Goal: Information Seeking & Learning: Find specific fact

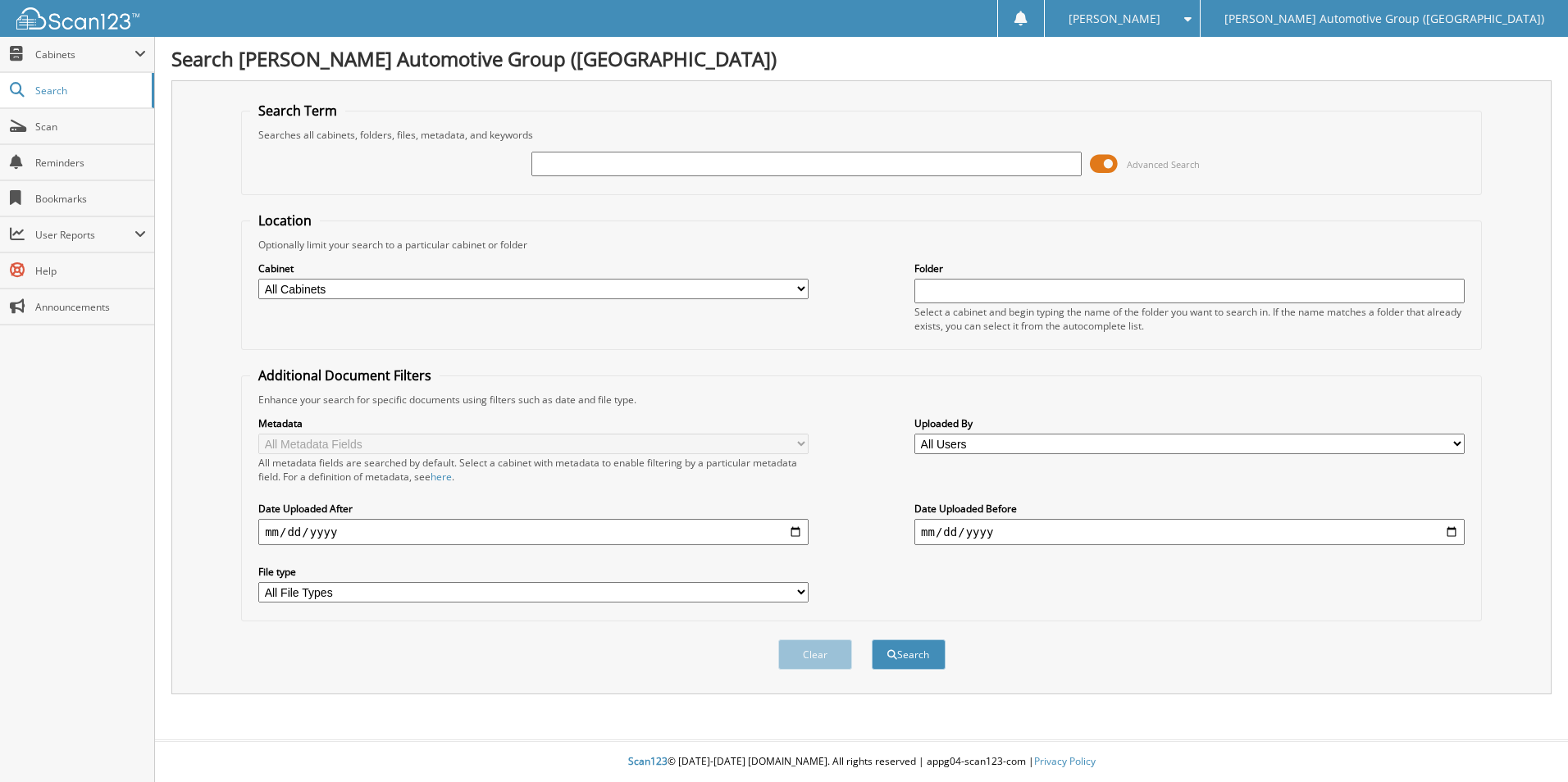
click at [519, 296] on select "All Cabinets ACCOUNTS PAYABLE ACCOUNTS RECEIVABLE CANCELLATIONS CO LCC LCD CAR …" at bounding box center [533, 289] width 550 height 20
select select "44275"
click at [258, 278] on select "All Cabinets ACCOUNTS PAYABLE ACCOUNTS RECEIVABLE CANCELLATIONS CO LCC LCD CAR …" at bounding box center [533, 289] width 550 height 20
click at [685, 157] on input "text" at bounding box center [807, 164] width 550 height 25
type input "SGB17612"
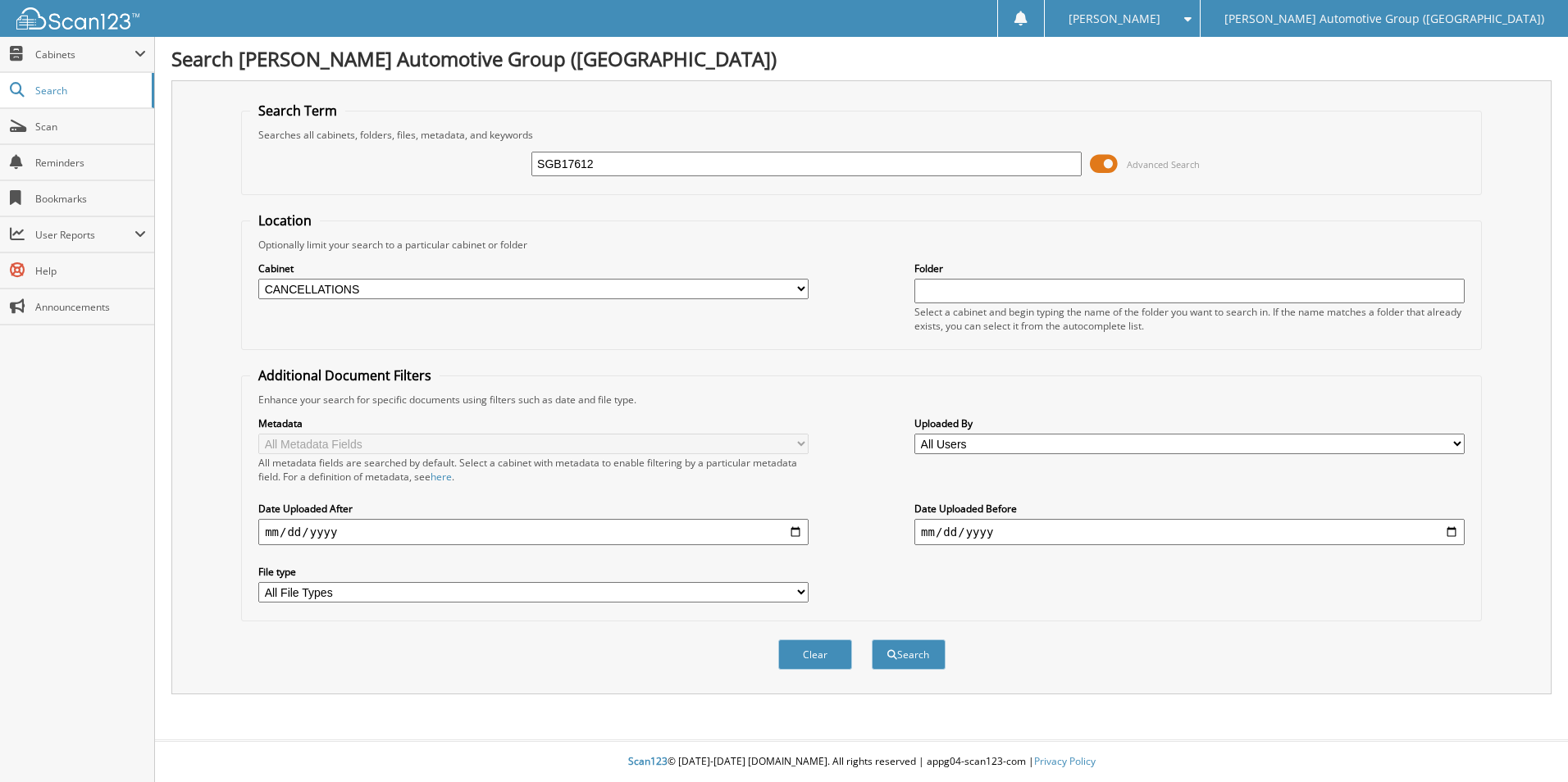
click at [871, 639] on button "Search" at bounding box center [908, 655] width 74 height 31
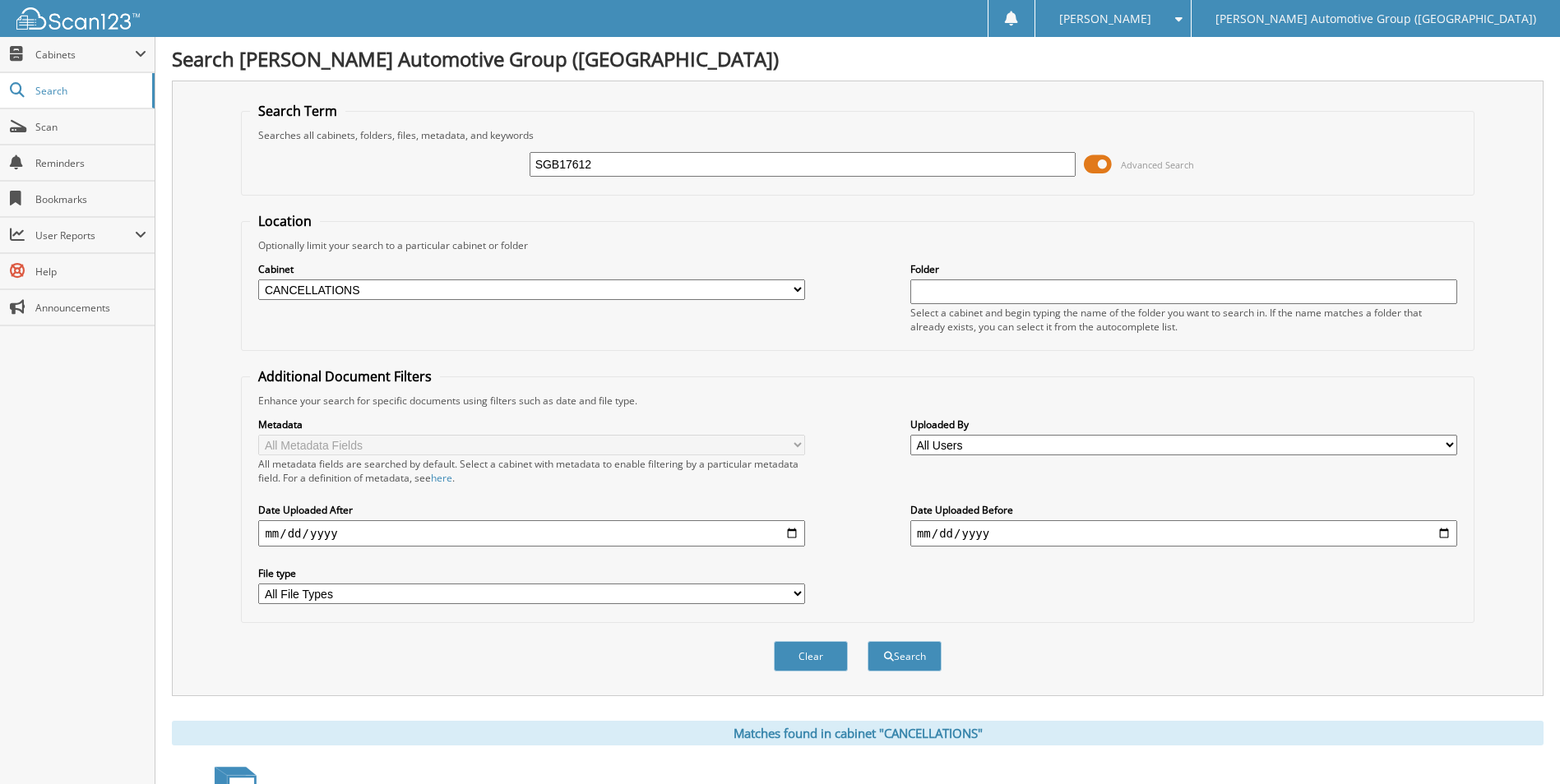
drag, startPoint x: 903, startPoint y: 165, endPoint x: 684, endPoint y: 158, distance: 219.1
click at [684, 158] on input "SGB17612" at bounding box center [803, 164] width 547 height 25
type input "S"
type input "FW398655"
click at [868, 641] on button "Search" at bounding box center [904, 656] width 74 height 31
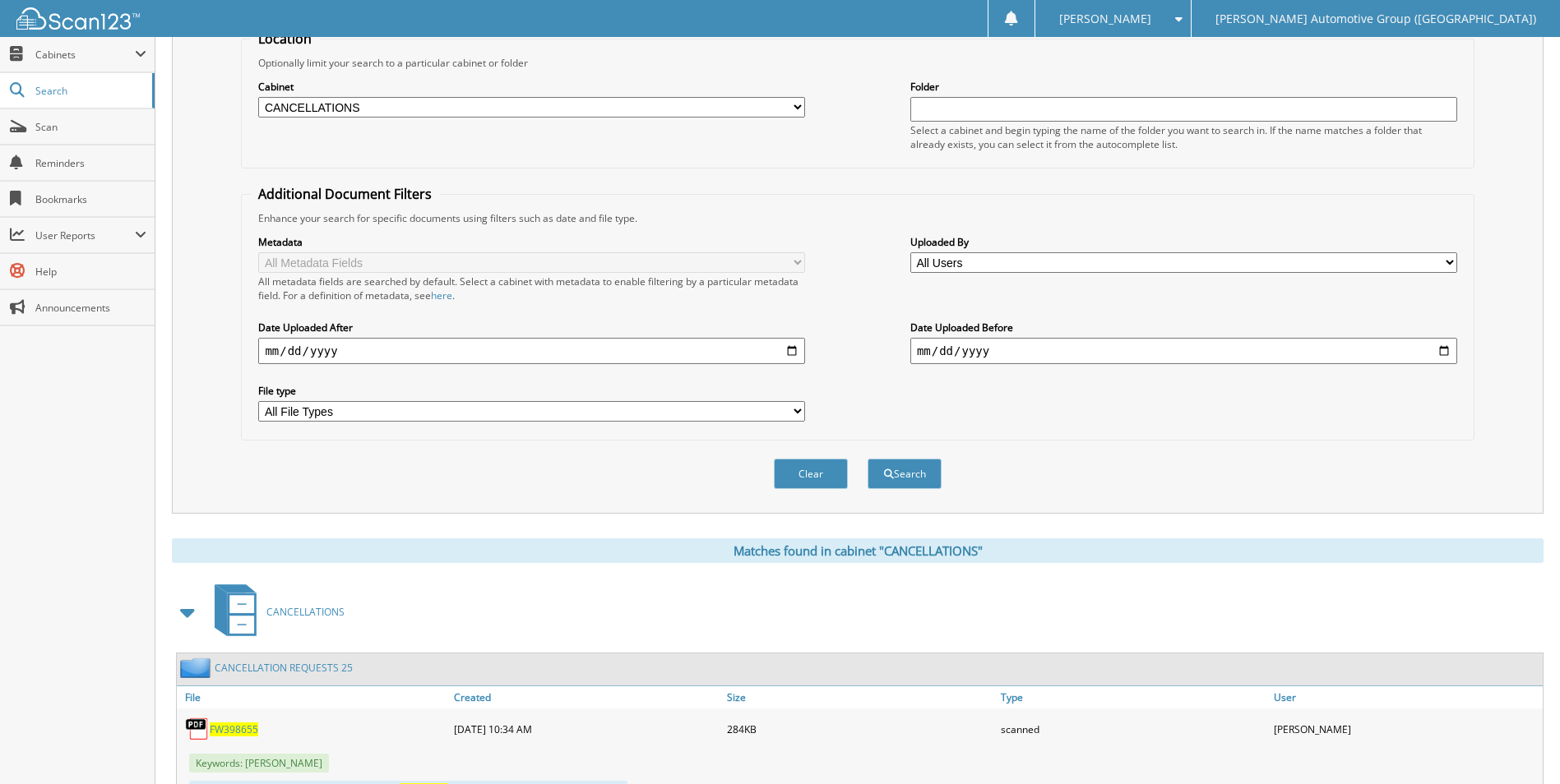
scroll to position [523, 0]
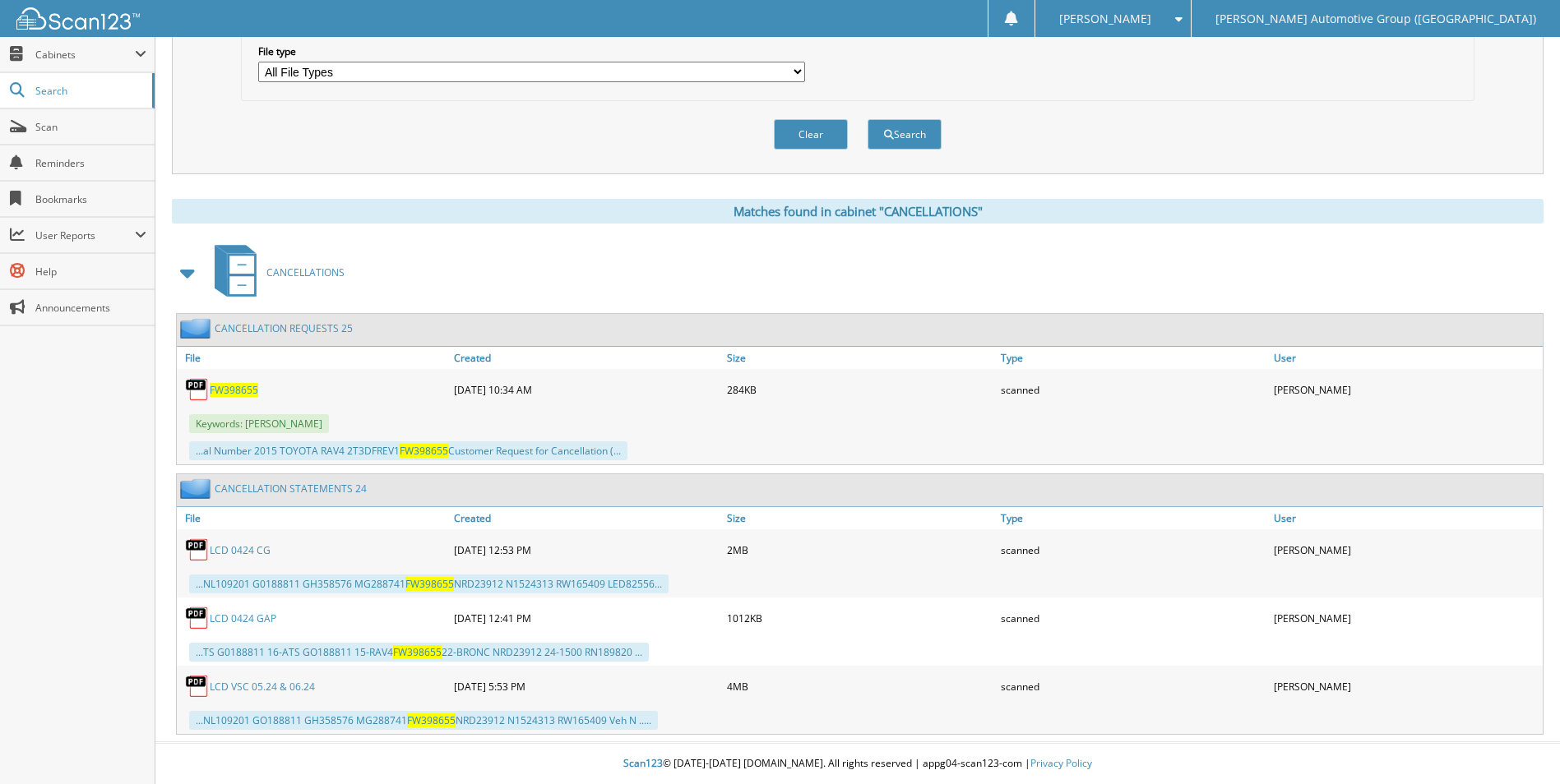
click at [231, 385] on span "FW398655" at bounding box center [233, 390] width 49 height 14
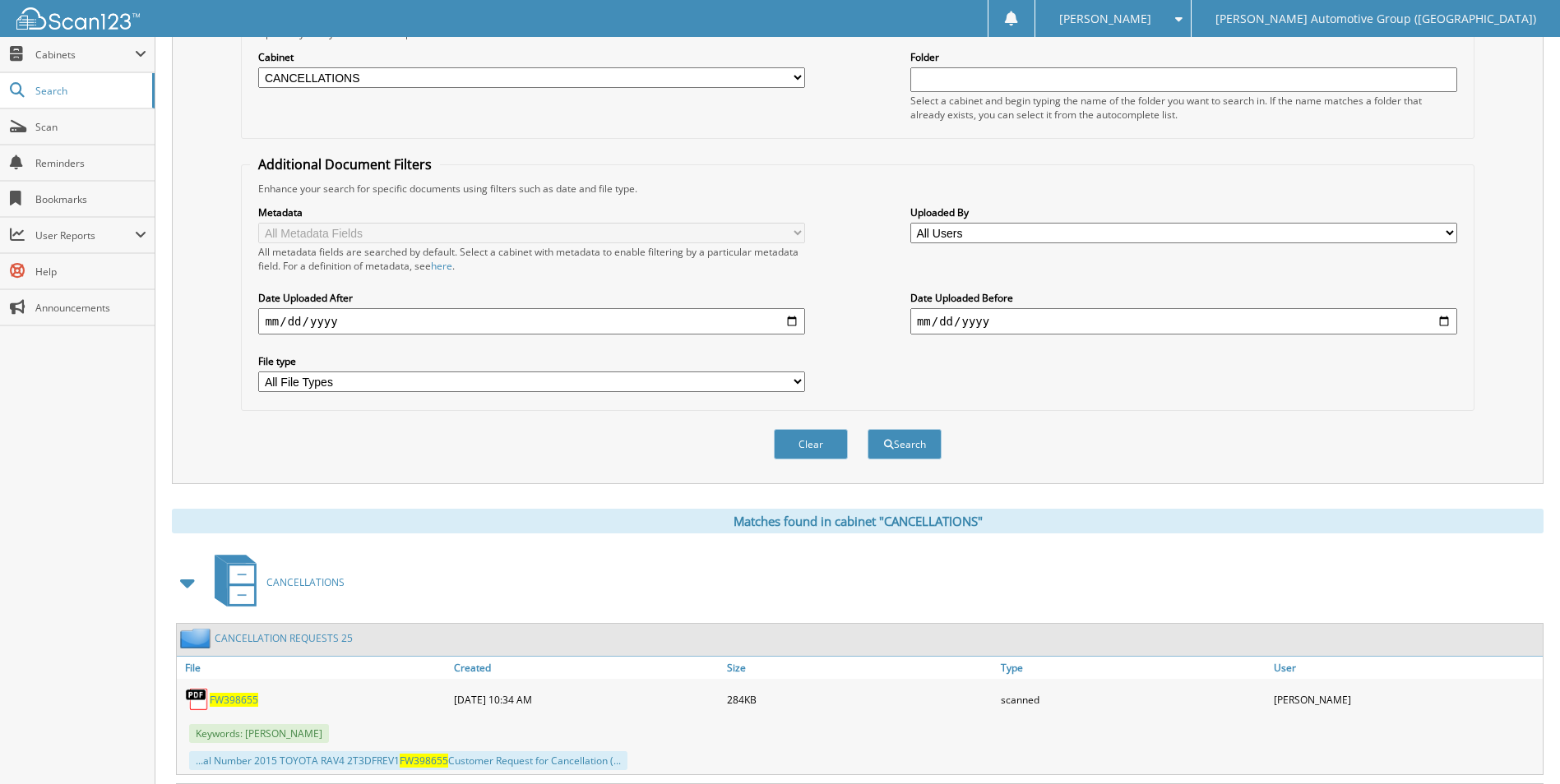
scroll to position [30, 0]
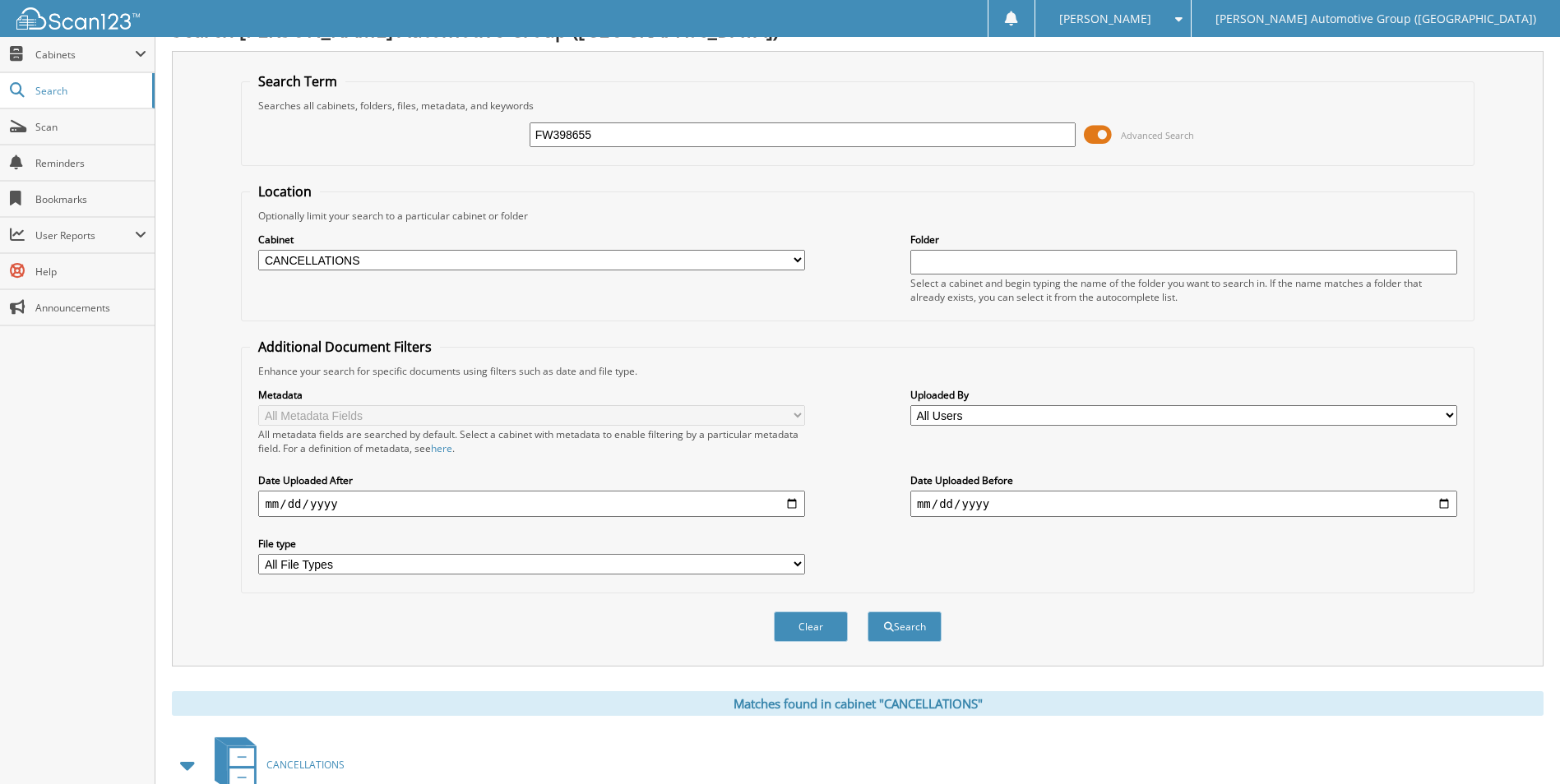
drag, startPoint x: 767, startPoint y: 128, endPoint x: 425, endPoint y: 157, distance: 343.2
click at [450, 142] on div "FW398655 Advanced Search" at bounding box center [857, 134] width 1214 height 44
type input "ppp26966"
click at [868, 611] on button "Search" at bounding box center [904, 627] width 74 height 31
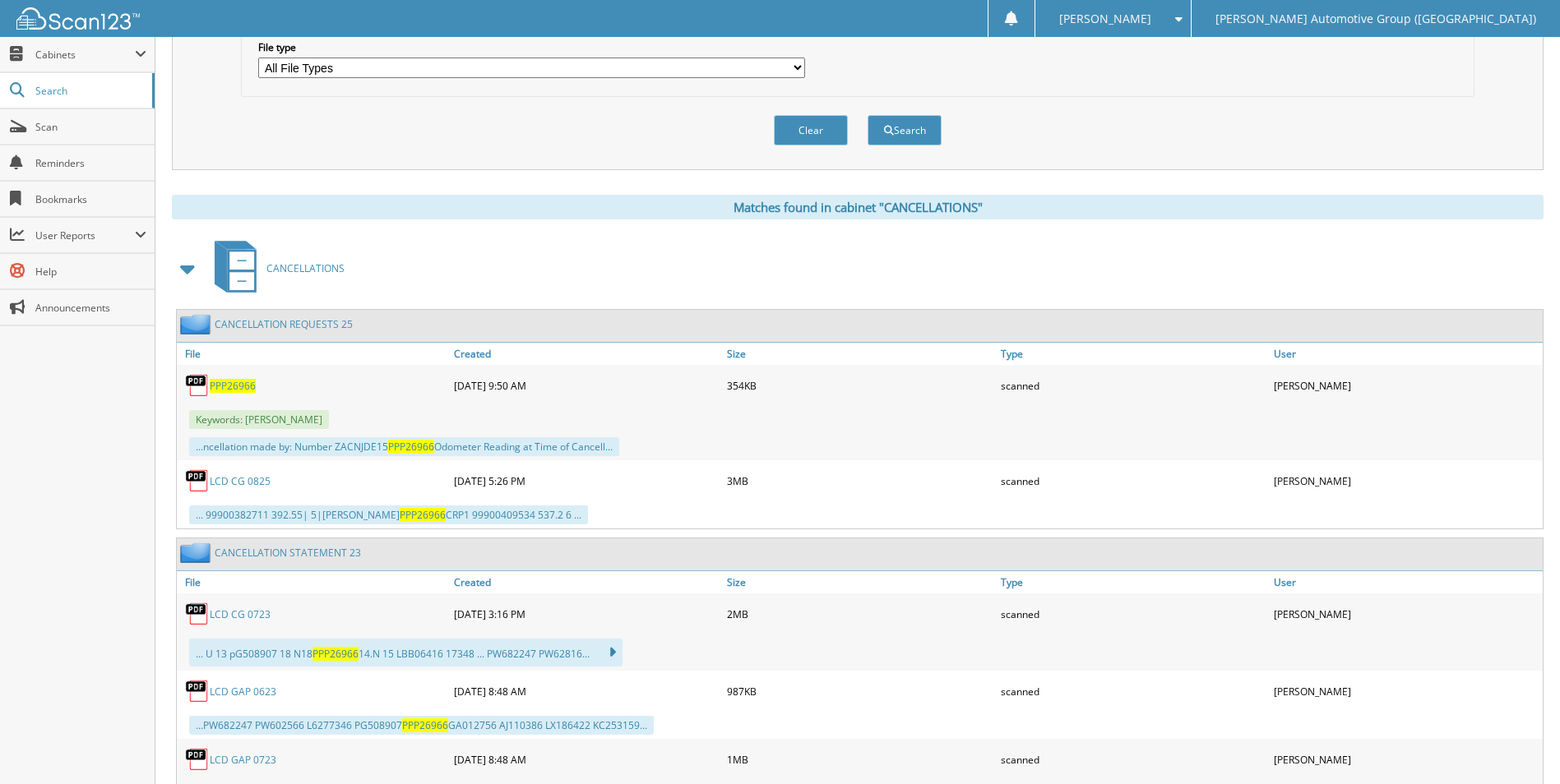
scroll to position [575, 0]
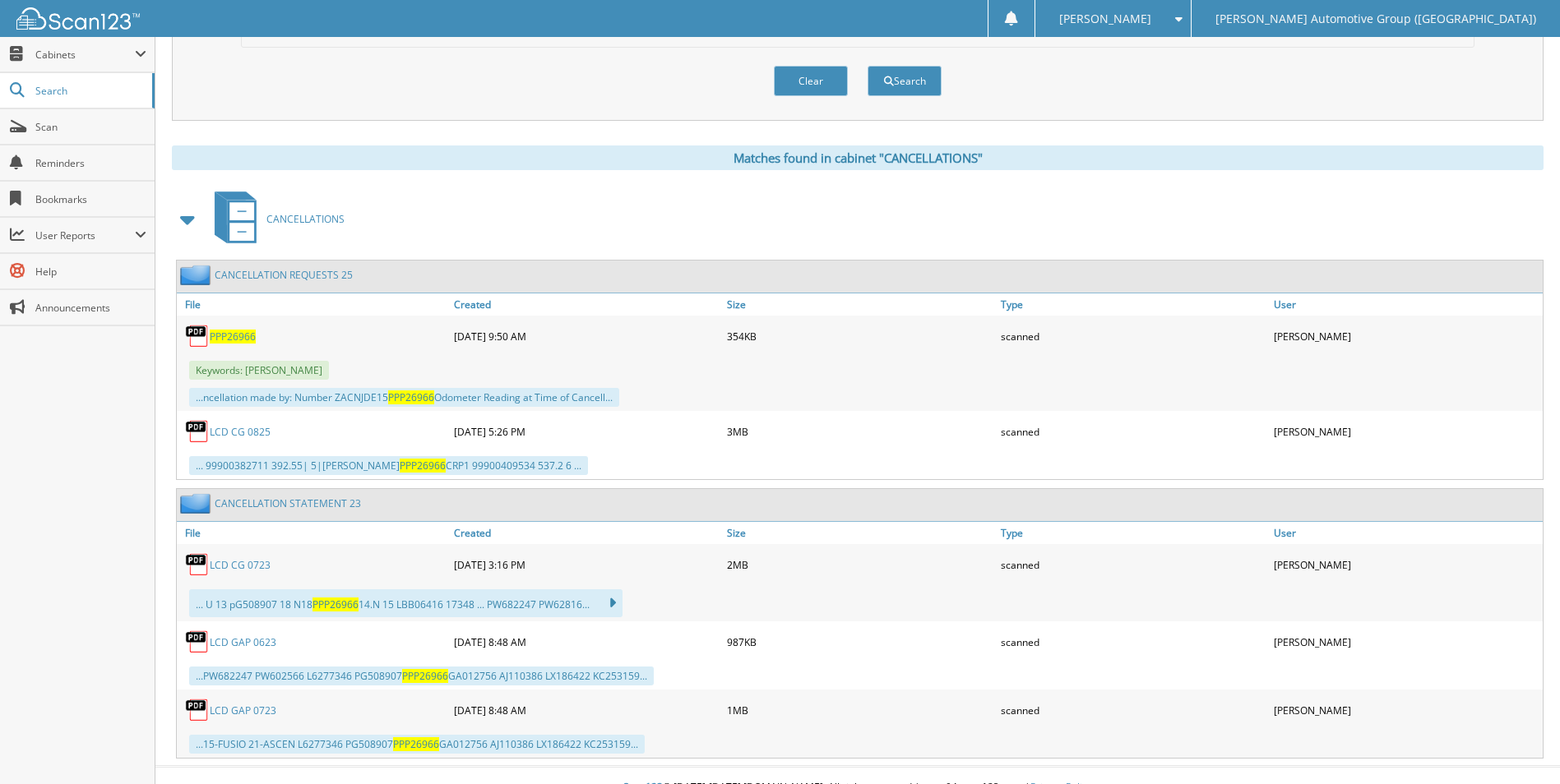
click at [232, 336] on span "PPP26966" at bounding box center [232, 336] width 46 height 14
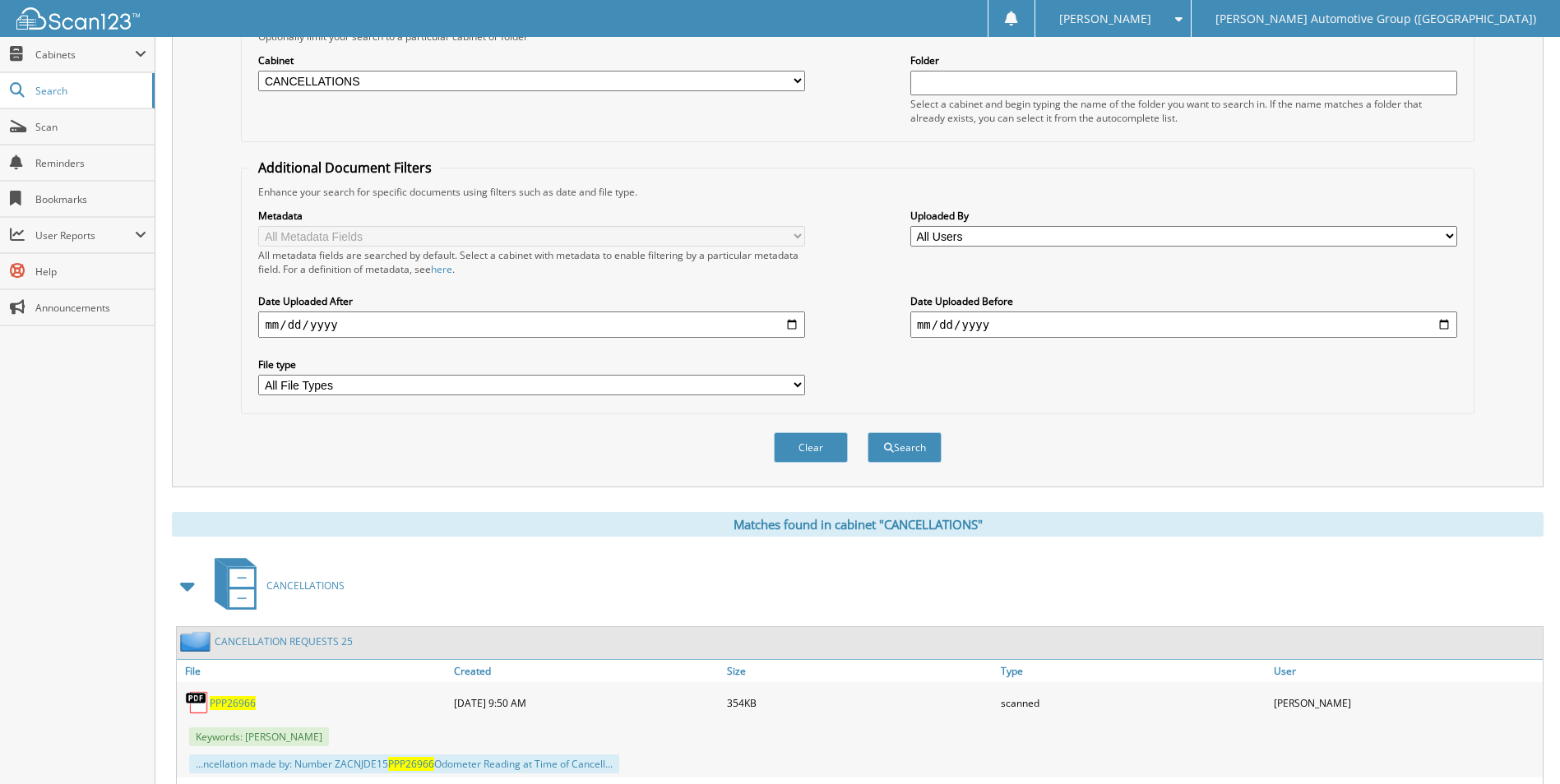
scroll to position [0, 0]
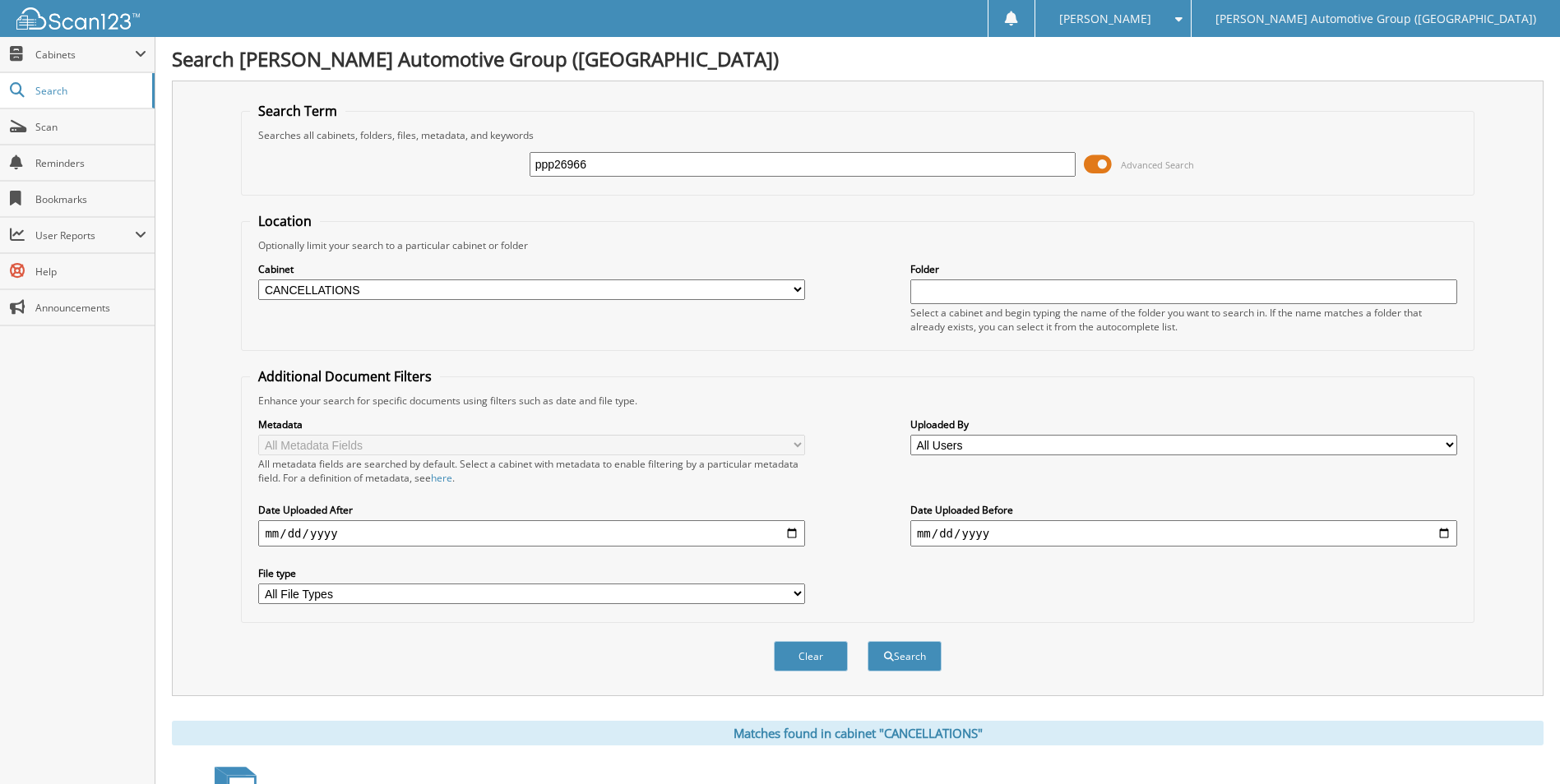
drag, startPoint x: 661, startPoint y: 168, endPoint x: 161, endPoint y: 72, distance: 509.1
click at [193, 83] on div "Search Term Searches all cabinets, folders, files, metadata, and keywords ppp26…" at bounding box center [857, 388] width 1372 height 615
type input "RT122442"
click at [868, 641] on button "Search" at bounding box center [904, 656] width 74 height 31
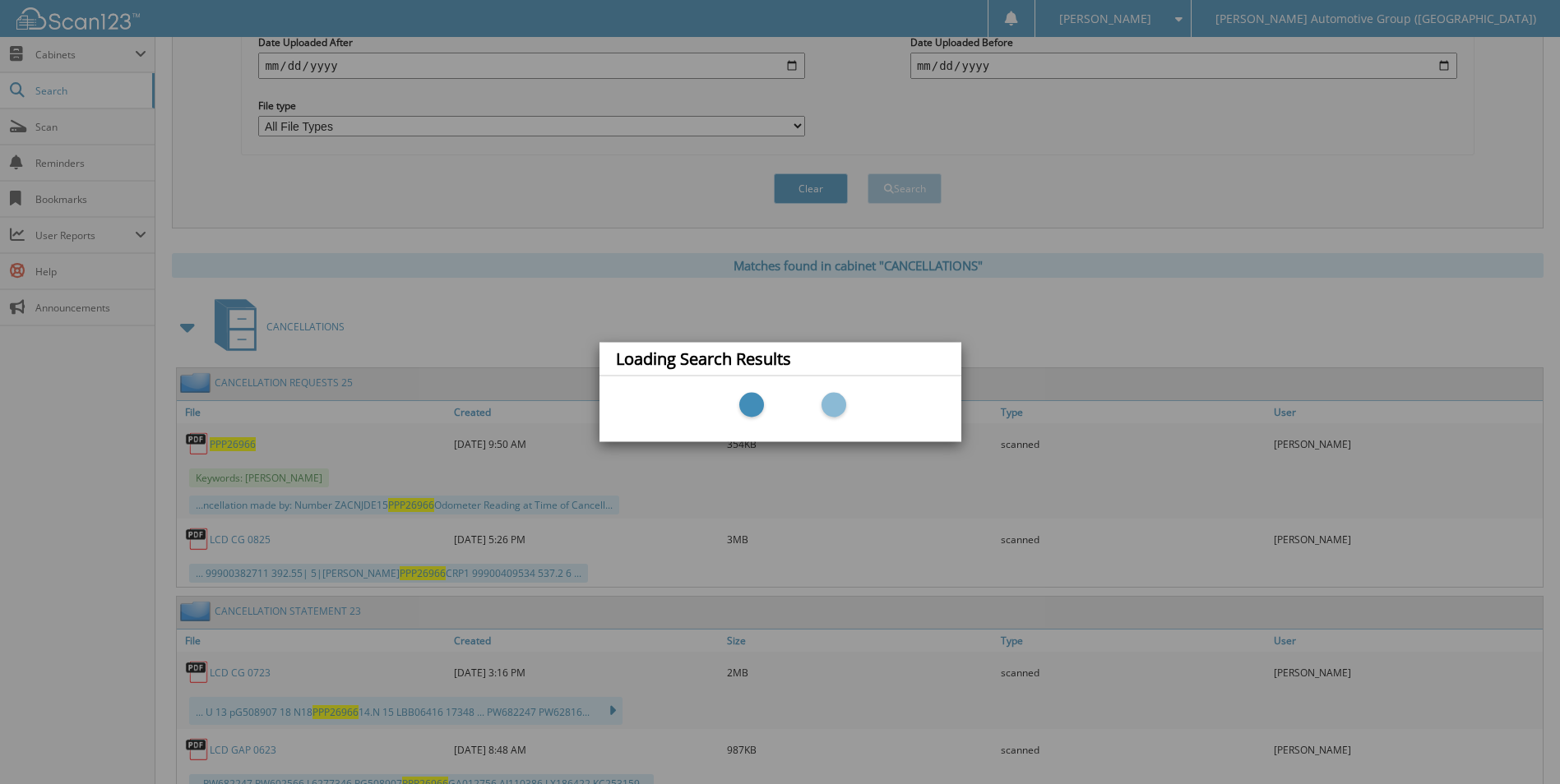
scroll to position [164, 0]
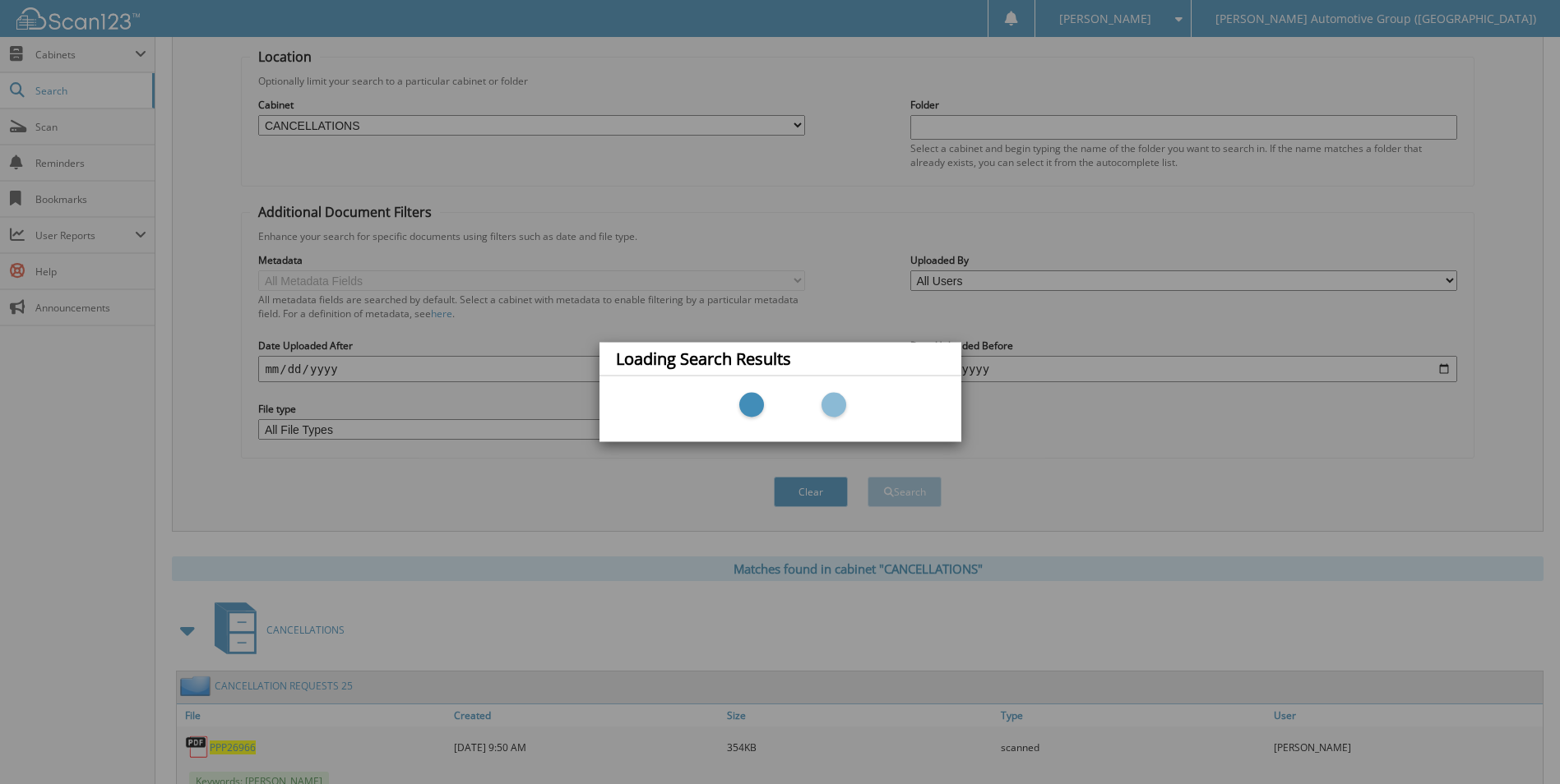
drag, startPoint x: 895, startPoint y: 461, endPoint x: 851, endPoint y: 393, distance: 81.0
click at [895, 460] on div "Loading Search Results" at bounding box center [780, 392] width 1560 height 784
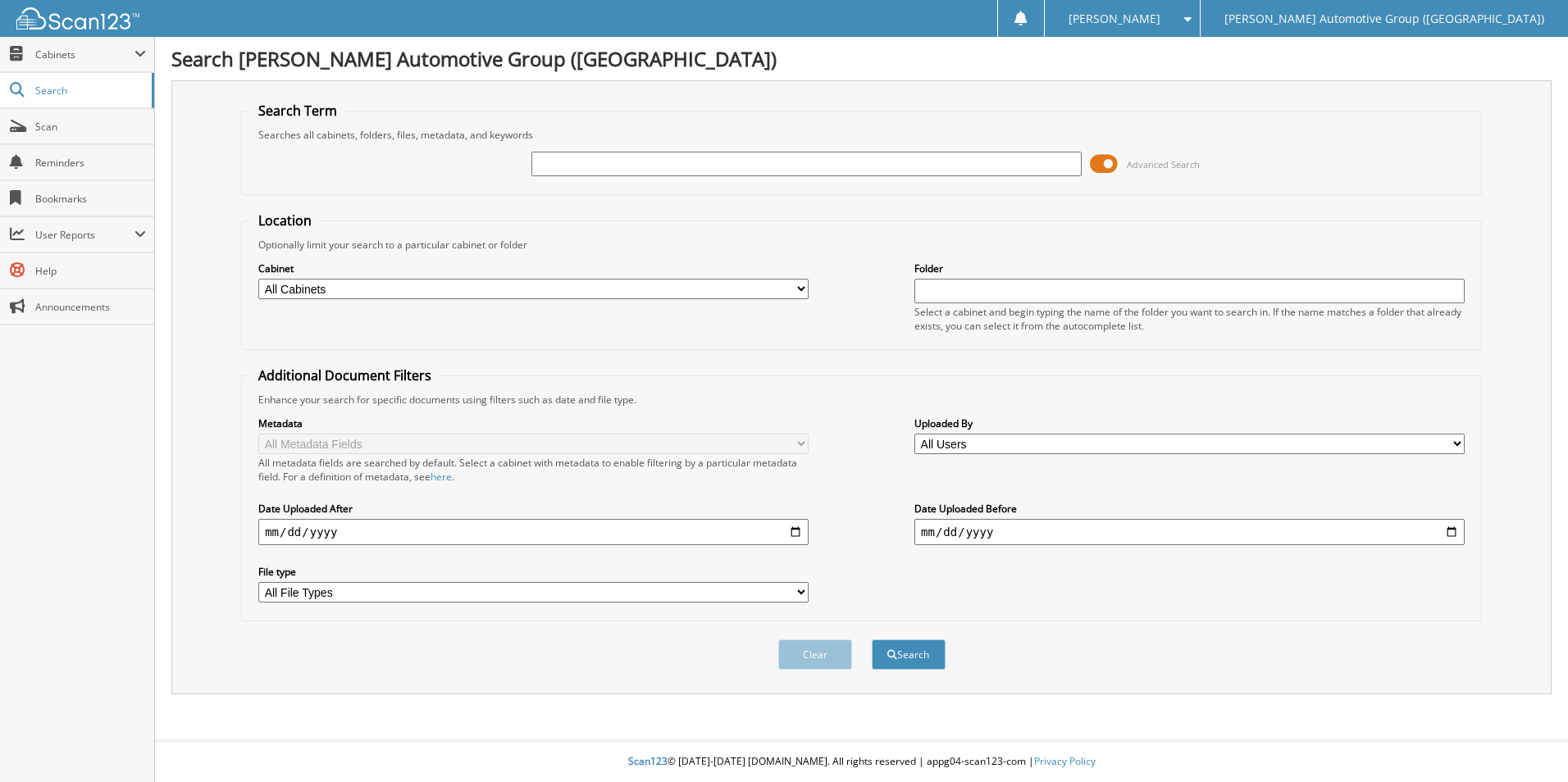
click at [386, 278] on select "All Cabinets ACCOUNTS PAYABLE ACCOUNTS RECEIVABLE CANCELLATIONS CO LCC LCD CAR …" at bounding box center [533, 289] width 550 height 20
select select "44275"
click at [258, 278] on select "All Cabinets ACCOUNTS PAYABLE ACCOUNTS RECEIVABLE CANCELLATIONS CO LCC LCD CAR …" at bounding box center [533, 289] width 550 height 20
click at [721, 160] on input "text" at bounding box center [807, 164] width 550 height 25
type input "RT122442"
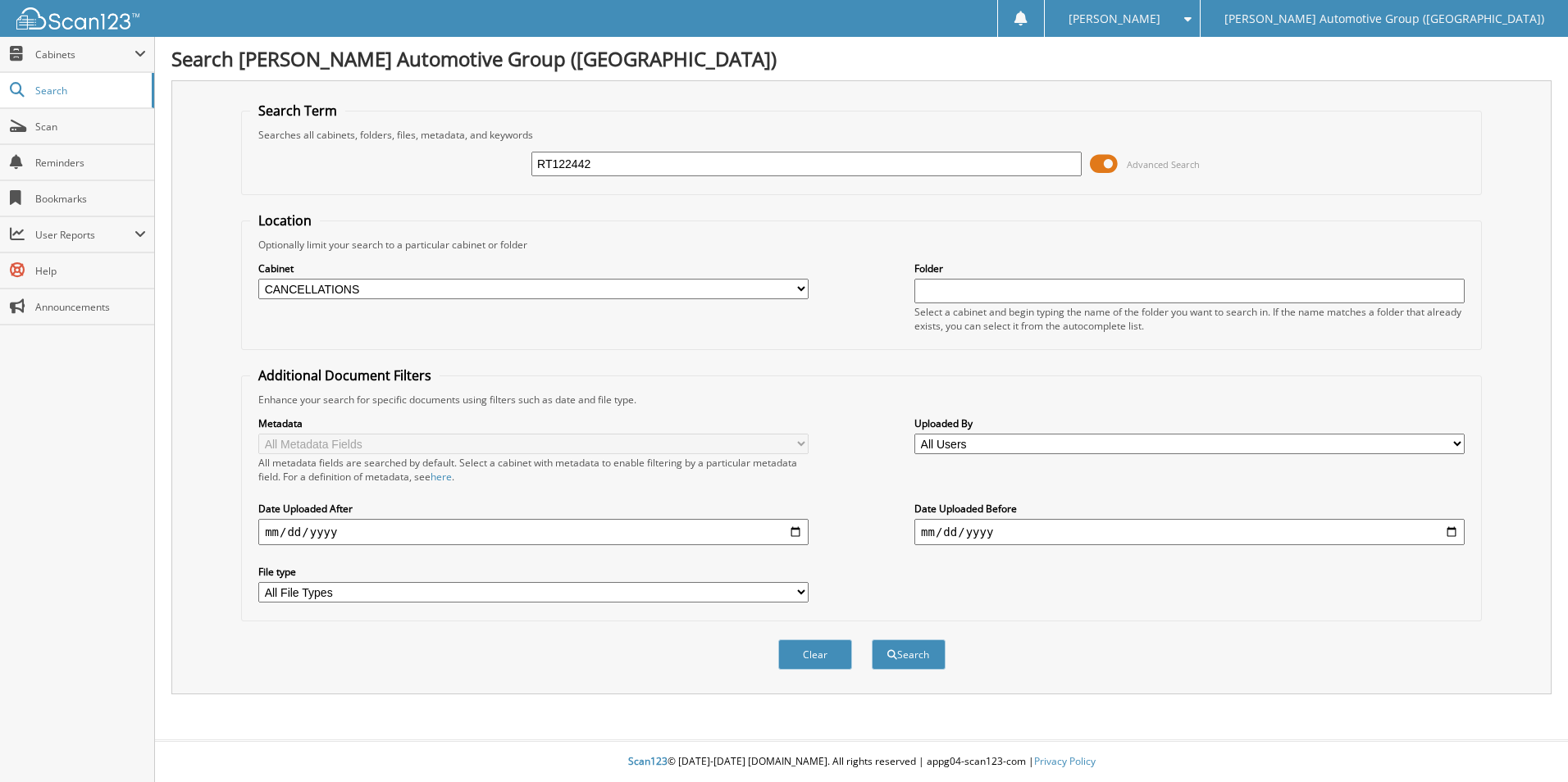
click at [871, 639] on button "Search" at bounding box center [908, 655] width 74 height 31
